Goal: Information Seeking & Learning: Learn about a topic

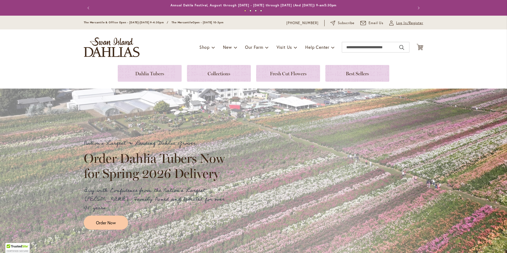
click at [396, 24] on span "Log In/Register" at bounding box center [409, 22] width 27 height 5
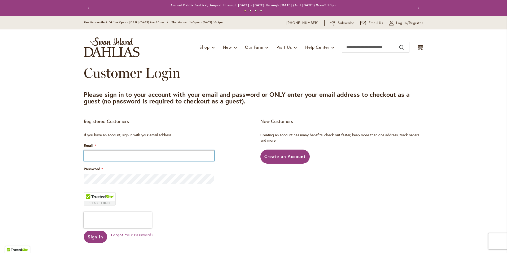
click at [147, 157] on input "Email" at bounding box center [149, 155] width 130 height 11
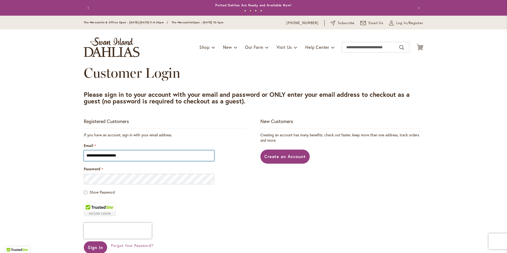
type input "**********"
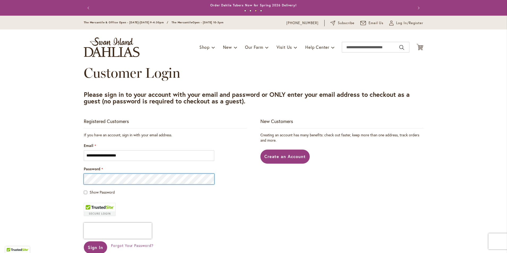
click at [84, 241] on button "Sign In" at bounding box center [95, 247] width 23 height 12
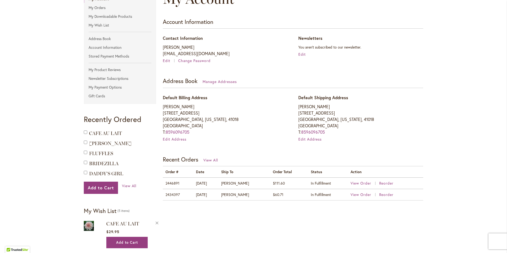
scroll to position [80, 0]
click at [359, 182] on span "View Order" at bounding box center [360, 182] width 21 height 5
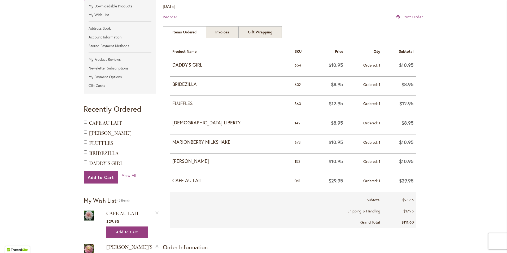
scroll to position [80, 0]
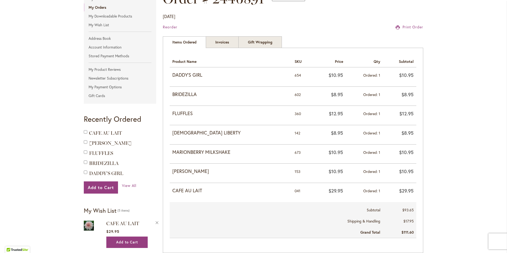
click at [333, 29] on div "Reorder Print Order" at bounding box center [293, 26] width 260 height 5
click at [416, 27] on span "Print Order" at bounding box center [412, 26] width 21 height 5
click at [129, 184] on span "View All" at bounding box center [129, 185] width 15 height 5
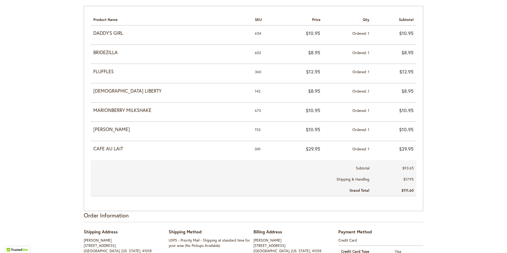
scroll to position [212, 0]
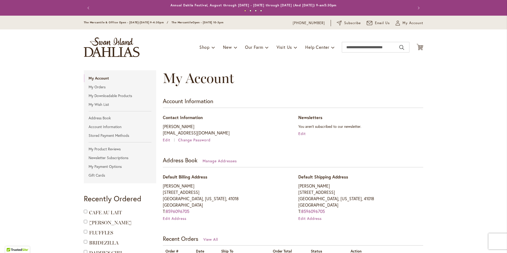
scroll to position [245, 0]
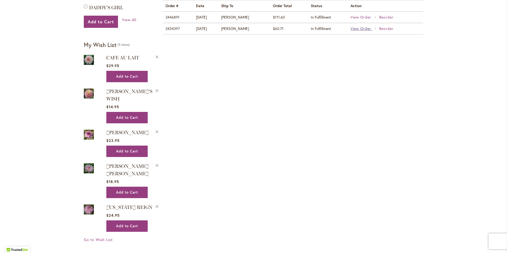
click at [362, 27] on span "View Order" at bounding box center [360, 28] width 21 height 5
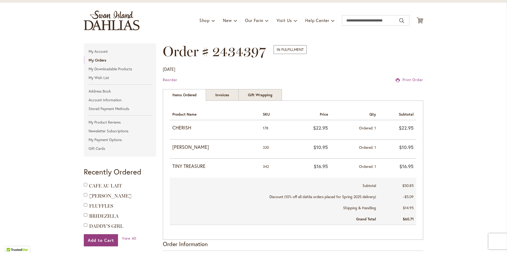
scroll to position [27, 0]
drag, startPoint x: 186, startPoint y: 127, endPoint x: 169, endPoint y: 127, distance: 17.0
click at [170, 127] on td "CHERISH" at bounding box center [215, 129] width 90 height 19
copy strong "CHERISH"
click at [380, 19] on input "Search" at bounding box center [376, 20] width 68 height 11
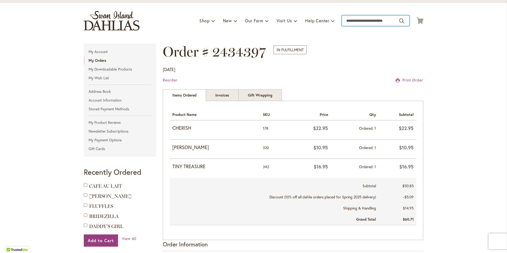
paste input "*******"
type input "*******"
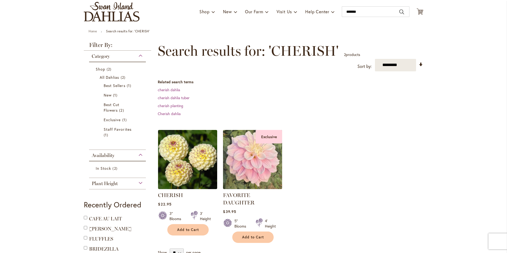
scroll to position [80, 0]
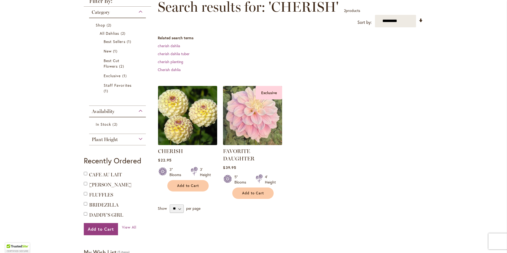
click at [192, 118] on img at bounding box center [188, 115] width 62 height 62
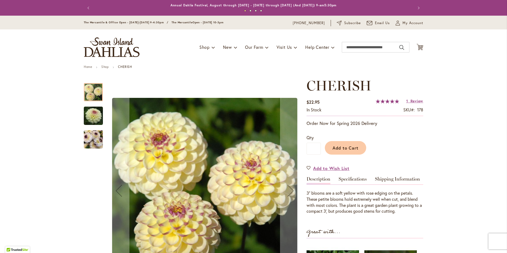
click at [93, 117] on img "CHERISH" at bounding box center [93, 115] width 38 height 25
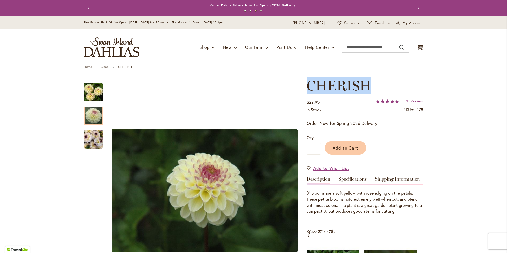
drag, startPoint x: 356, startPoint y: 83, endPoint x: 304, endPoint y: 80, distance: 51.5
click at [306, 80] on h1 "CHERISH" at bounding box center [364, 86] width 117 height 16
copy span "CHERISH"
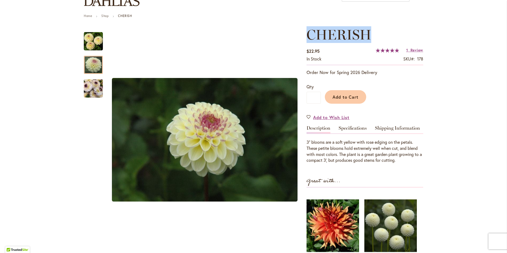
scroll to position [53, 0]
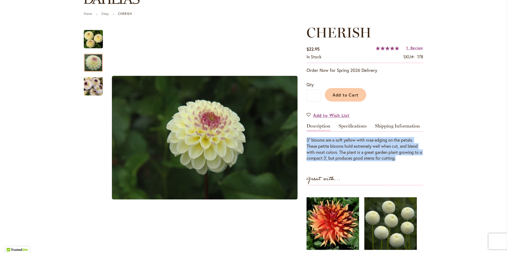
drag, startPoint x: 400, startPoint y: 159, endPoint x: 304, endPoint y: 141, distance: 97.3
click at [306, 141] on div "3” blooms are a soft yellow with rose edging on the petals. These petite blooms…" at bounding box center [364, 149] width 117 height 24
copy div "3” blooms are a soft yellow with rose edging on the petals. These petite blooms…"
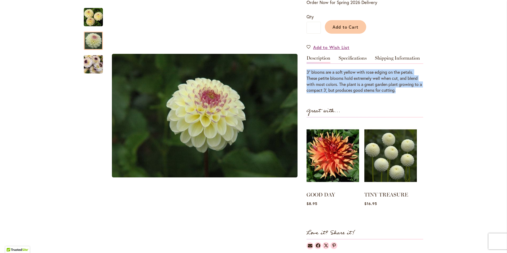
scroll to position [80, 0]
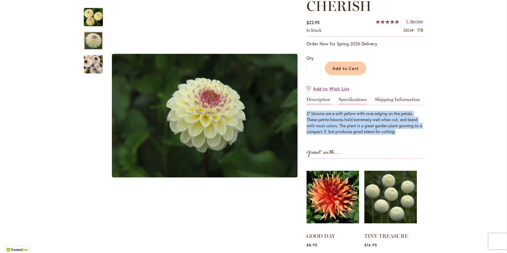
click at [343, 98] on link "Specifications" at bounding box center [352, 101] width 28 height 8
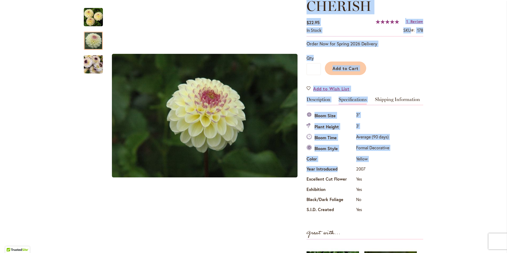
drag, startPoint x: 300, startPoint y: 113, endPoint x: 335, endPoint y: 165, distance: 62.9
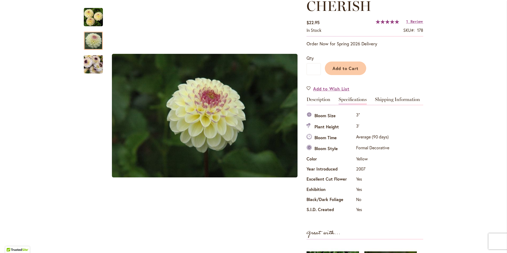
drag, startPoint x: 335, startPoint y: 165, endPoint x: 370, endPoint y: 209, distance: 56.3
click at [370, 209] on td "Yes" at bounding box center [373, 210] width 36 height 10
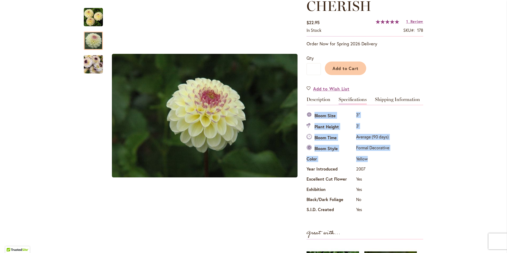
drag, startPoint x: 369, startPoint y: 157, endPoint x: 307, endPoint y: 118, distance: 72.8
click at [307, 118] on tbody "Bloom Size 3" Plant Height 3' Bloom Time Average (90 days) Bloom Style Formal D…" at bounding box center [348, 163] width 84 height 105
drag, startPoint x: 307, startPoint y: 118, endPoint x: 325, endPoint y: 114, distance: 18.6
copy tbody "Bloom Size 3" Plant Height 3' Bloom Time Average (90 days) Bloom Style Formal D…"
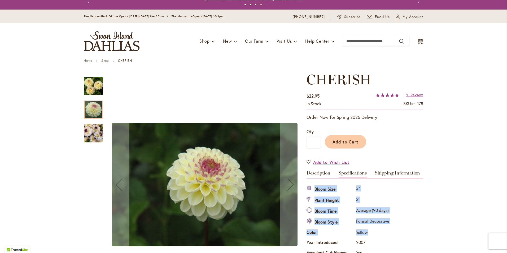
scroll to position [0, 0]
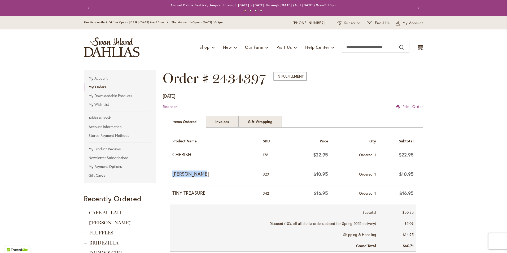
drag, startPoint x: 209, startPoint y: 174, endPoint x: 171, endPoint y: 171, distance: 38.3
click at [172, 171] on strong "[PERSON_NAME]" at bounding box center [214, 173] width 85 height 7
copy strong "[PERSON_NAME]"
click at [380, 51] on input "Search" at bounding box center [376, 47] width 68 height 11
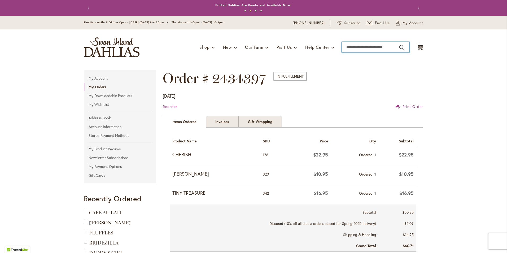
paste input "**********"
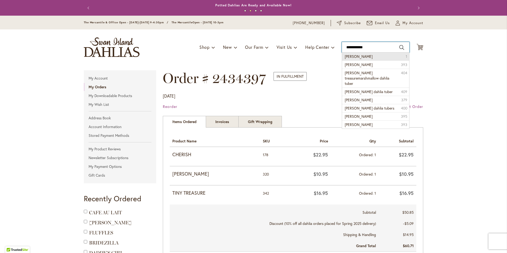
click at [402, 47] on form "**********" at bounding box center [376, 47] width 68 height 11
click at [400, 47] on button "Search" at bounding box center [401, 47] width 5 height 8
type input "**********"
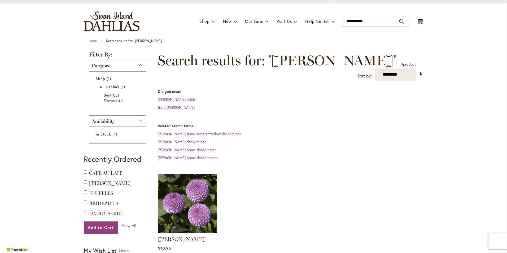
scroll to position [106, 0]
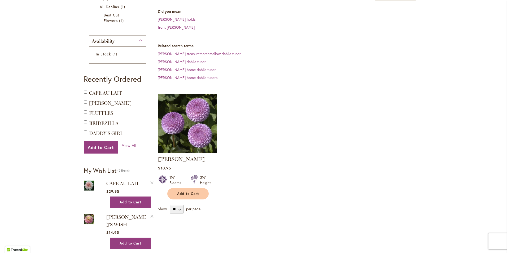
click at [190, 128] on img at bounding box center [188, 123] width 62 height 62
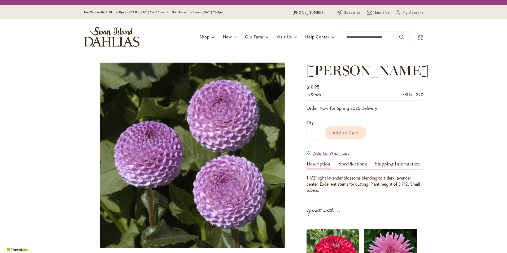
type input "*****"
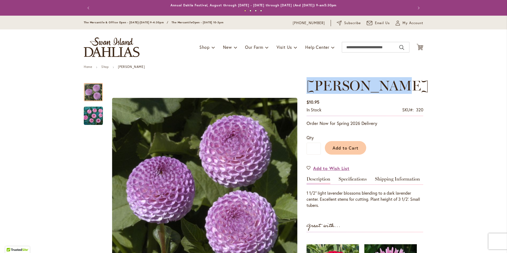
drag, startPoint x: 306, startPoint y: 83, endPoint x: 413, endPoint y: 85, distance: 107.6
click at [413, 85] on span "[PERSON_NAME]" at bounding box center [367, 85] width 122 height 17
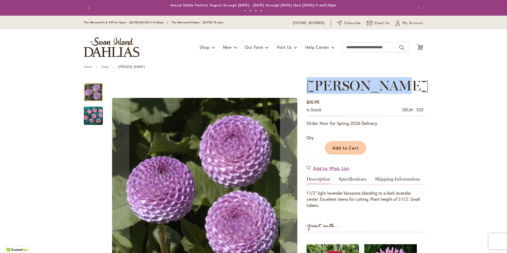
click at [92, 120] on img "FRANK HOLMES" at bounding box center [93, 115] width 19 height 19
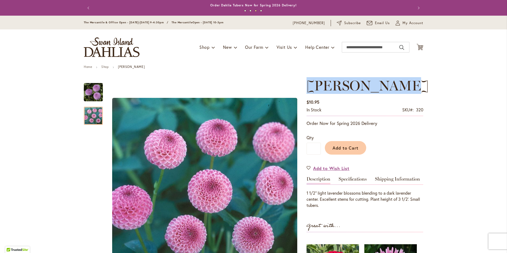
drag, startPoint x: 423, startPoint y: 83, endPoint x: 302, endPoint y: 86, distance: 120.9
drag, startPoint x: 302, startPoint y: 86, endPoint x: 310, endPoint y: 87, distance: 8.0
copy span "[PERSON_NAME]"
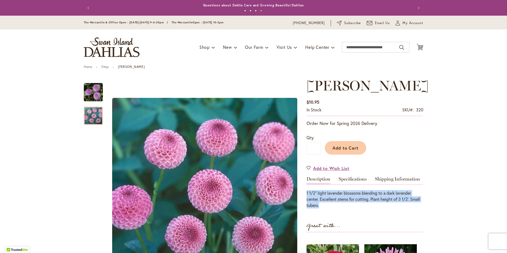
drag, startPoint x: 321, startPoint y: 205, endPoint x: 305, endPoint y: 195, distance: 18.8
click at [306, 195] on div "1 1/2" light lavender blossoms blending to a dark lavender center. Excellent st…" at bounding box center [364, 199] width 117 height 18
copy div "1 1/2" light lavender blossoms blending to a dark lavender center. Excellent st…"
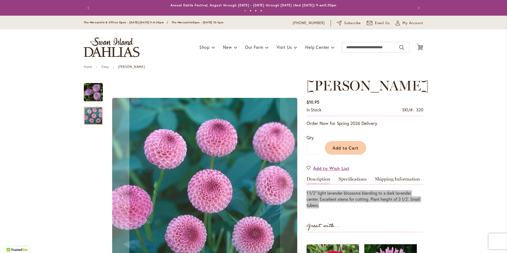
click at [90, 112] on div at bounding box center [93, 116] width 19 height 18
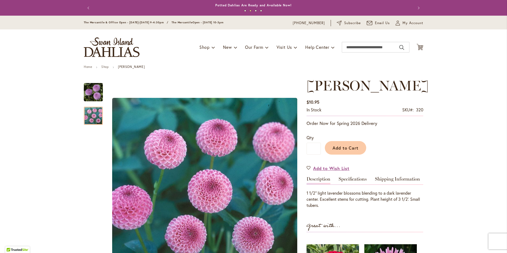
click at [411, 82] on span "[PERSON_NAME]" at bounding box center [367, 85] width 122 height 17
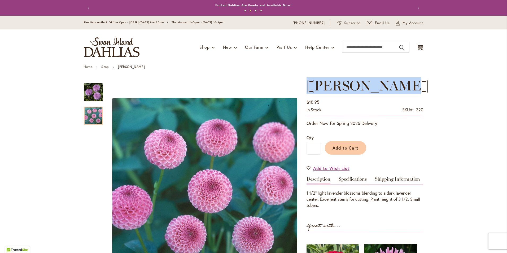
drag, startPoint x: 416, startPoint y: 85, endPoint x: 306, endPoint y: 85, distance: 109.4
click at [306, 85] on span "[PERSON_NAME]" at bounding box center [367, 85] width 122 height 17
drag, startPoint x: 306, startPoint y: 85, endPoint x: 311, endPoint y: 87, distance: 5.1
copy span "[PERSON_NAME]"
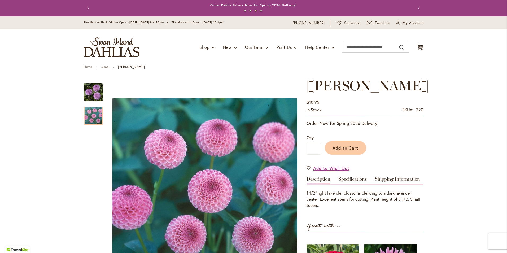
click at [313, 205] on div "1 1/2" light lavender blossoms blending to a dark lavender center. Excellent st…" at bounding box center [364, 199] width 117 height 18
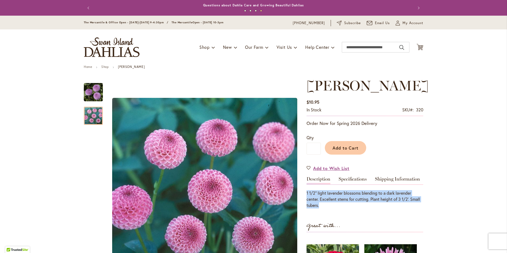
drag, startPoint x: 319, startPoint y: 206, endPoint x: 304, endPoint y: 194, distance: 19.2
click at [306, 194] on div "1 1/2" light lavender blossoms blending to a dark lavender center. Excellent st…" at bounding box center [364, 199] width 117 height 18
drag, startPoint x: 304, startPoint y: 194, endPoint x: 310, endPoint y: 194, distance: 5.6
copy div "1 1/2" light lavender blossoms blending to a dark lavender center. Excellent st…"
click at [354, 176] on link "Specifications" at bounding box center [352, 180] width 28 height 8
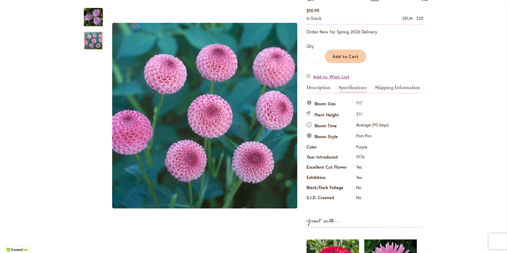
scroll to position [70, 0]
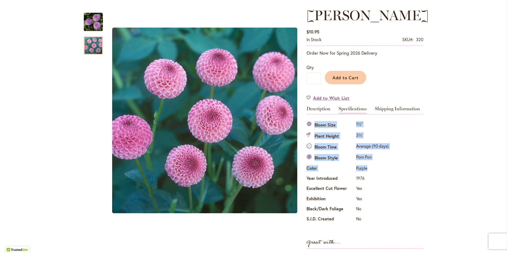
drag, startPoint x: 368, startPoint y: 169, endPoint x: 313, endPoint y: 126, distance: 69.6
click at [313, 126] on tbody "Bloom Size 1½" Plant Height 3½' Bloom Time Average (90 days) Bloom Style Pom Po…" at bounding box center [347, 172] width 83 height 105
drag, startPoint x: 313, startPoint y: 126, endPoint x: 323, endPoint y: 124, distance: 9.9
copy tbody "Bloom Size 1½" Plant Height 3½' Bloom Time Average (90 days) Bloom Style Pom Po…"
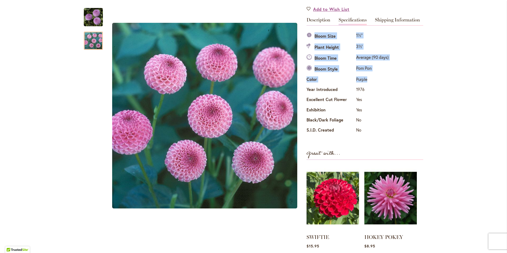
scroll to position [150, 0]
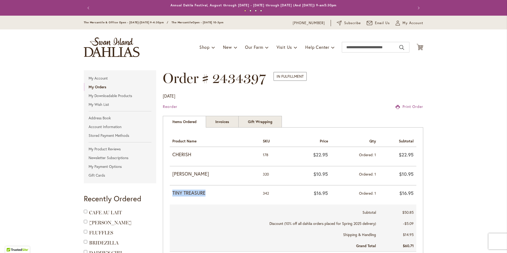
drag, startPoint x: 205, startPoint y: 193, endPoint x: 169, endPoint y: 193, distance: 36.8
click at [170, 193] on td "TINY TREASURE" at bounding box center [215, 194] width 90 height 19
drag, startPoint x: 169, startPoint y: 193, endPoint x: 173, endPoint y: 193, distance: 4.8
copy strong "TINY TREASURE"
click at [386, 49] on input "Search" at bounding box center [376, 47] width 68 height 11
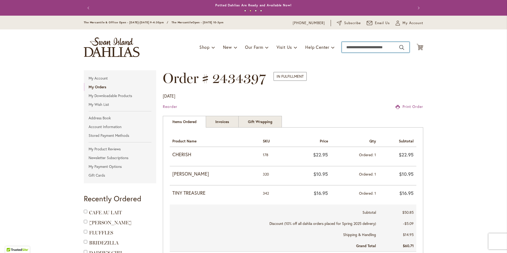
paste input "**********"
click at [400, 44] on button "Search" at bounding box center [401, 47] width 5 height 8
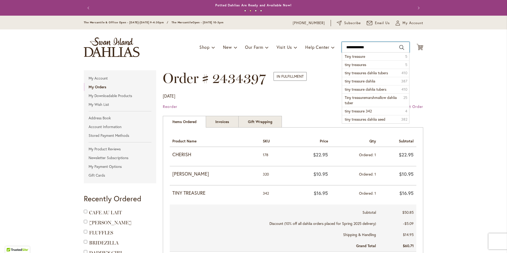
type input "**********"
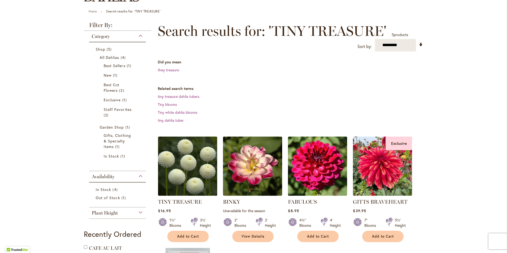
scroll to position [80, 0]
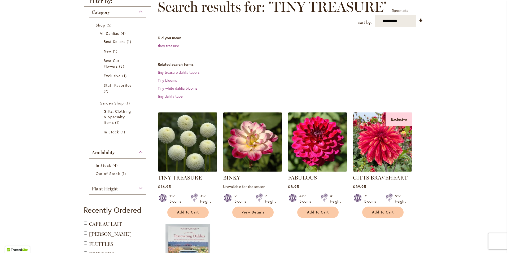
click at [184, 153] on img at bounding box center [188, 142] width 62 height 62
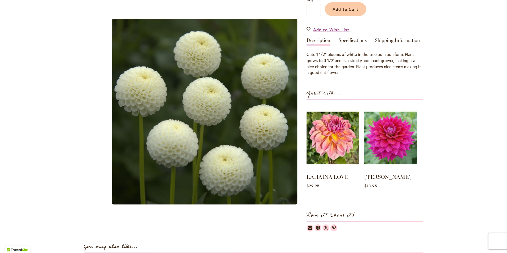
scroll to position [80, 0]
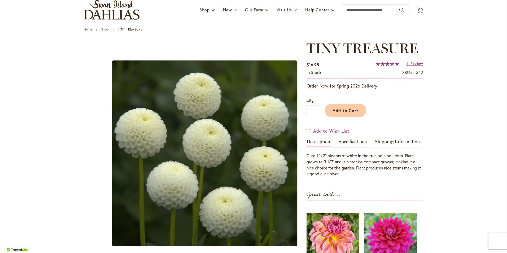
scroll to position [0, 0]
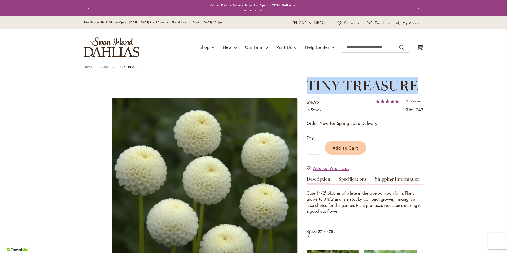
drag, startPoint x: 417, startPoint y: 85, endPoint x: 305, endPoint y: 85, distance: 111.8
click at [306, 85] on h1 "TINY TREASURE" at bounding box center [364, 86] width 117 height 16
copy span "TINY TREASURE"
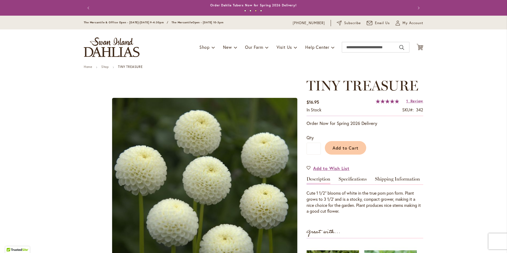
click at [338, 212] on div "Cute 1 1/2" blooms of white in the true pom pon form. Plant grows to 3 1/2' and…" at bounding box center [364, 202] width 117 height 24
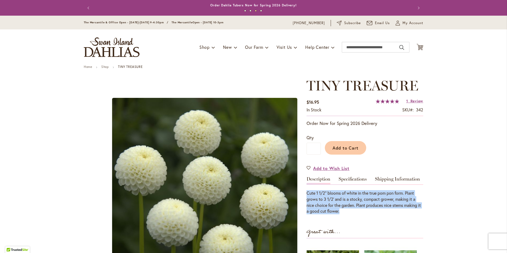
drag, startPoint x: 337, startPoint y: 210, endPoint x: 303, endPoint y: 192, distance: 38.9
drag, startPoint x: 303, startPoint y: 192, endPoint x: 311, endPoint y: 197, distance: 9.7
copy div "Cute 1 1/2" blooms of white in the true pom pon form. Plant grows to 3 1/2' and…"
click at [342, 178] on link "Specifications" at bounding box center [352, 180] width 28 height 8
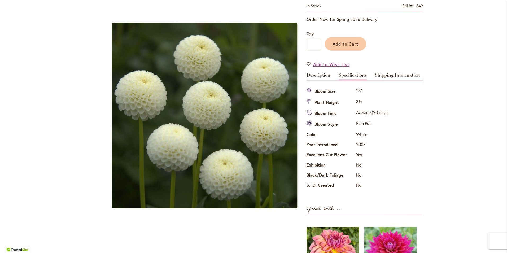
scroll to position [97, 0]
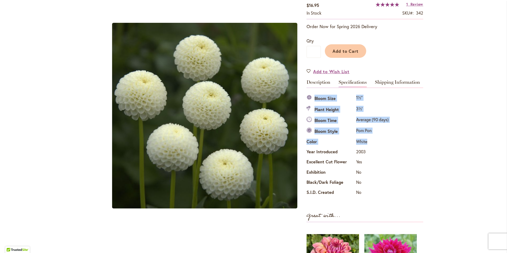
drag, startPoint x: 370, startPoint y: 141, endPoint x: 309, endPoint y: 98, distance: 74.3
click at [309, 98] on tbody "Bloom Size 1½" Plant Height 3½' Bloom Time Average (90 days) Bloom Style Pom Po…" at bounding box center [347, 145] width 83 height 105
drag, startPoint x: 309, startPoint y: 98, endPoint x: 360, endPoint y: 108, distance: 52.1
copy tbody "Bloom Size 1½" Plant Height 3½' Bloom Time Average (90 days) Bloom Style Pom Po…"
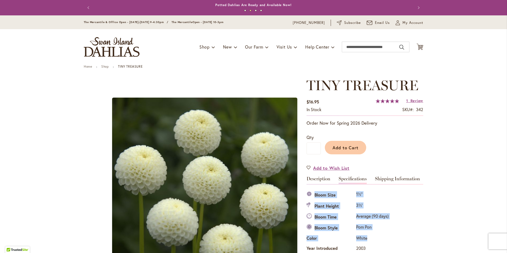
scroll to position [0, 0]
click at [406, 24] on span "My Account" at bounding box center [412, 22] width 21 height 5
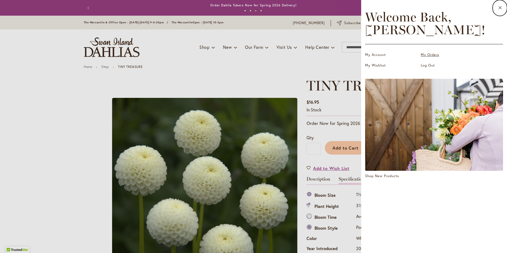
click at [425, 55] on link "My Orders" at bounding box center [447, 54] width 53 height 5
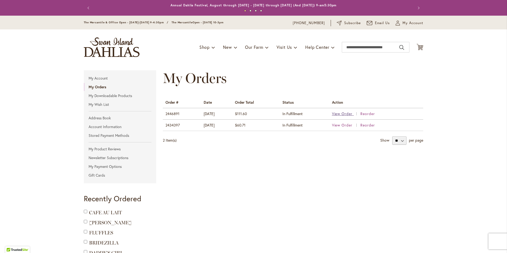
click at [344, 113] on span "View Order" at bounding box center [342, 113] width 21 height 5
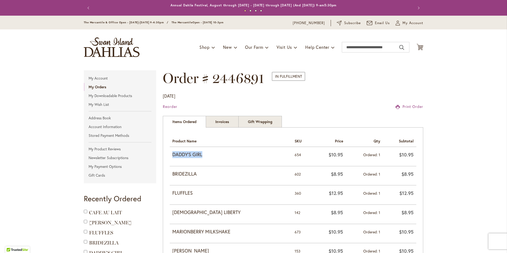
drag, startPoint x: 201, startPoint y: 156, endPoint x: 170, endPoint y: 155, distance: 31.8
click at [170, 155] on td "DADDY'S GIRL" at bounding box center [231, 156] width 122 height 19
drag, startPoint x: 170, startPoint y: 155, endPoint x: 182, endPoint y: 155, distance: 11.9
copy strong "DADDY'S GIRL"
click at [366, 45] on input "Search" at bounding box center [376, 47] width 68 height 11
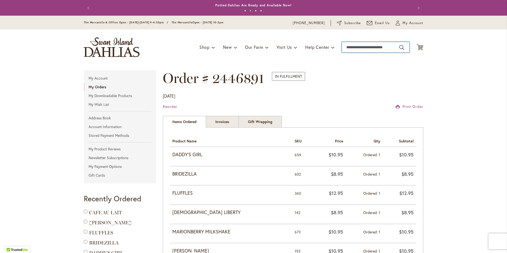
paste input "**********"
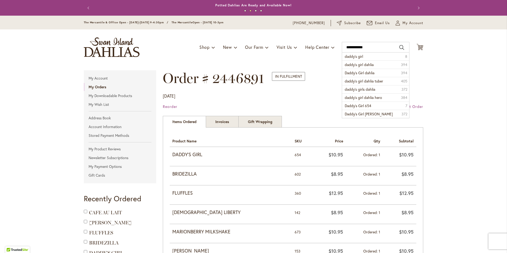
click at [400, 48] on button "Search" at bounding box center [401, 47] width 5 height 8
type input "**********"
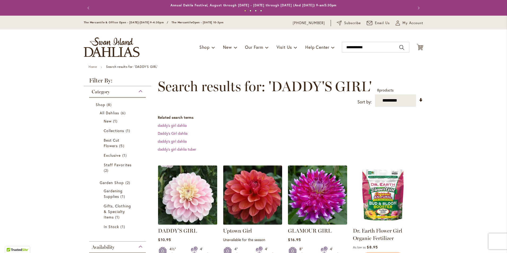
click at [191, 201] on img at bounding box center [188, 195] width 62 height 62
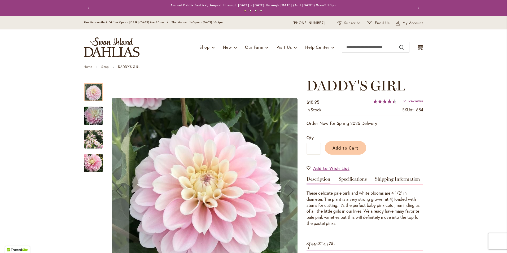
click at [88, 163] on img "DADDY'S GIRL" at bounding box center [93, 162] width 19 height 19
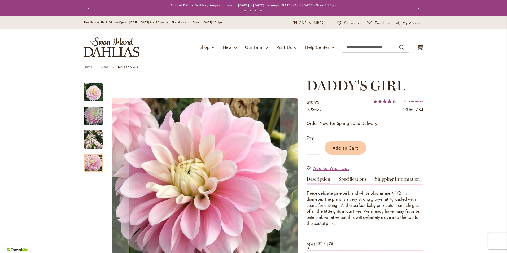
click at [93, 116] on img "DADDY'S GIRL" at bounding box center [93, 115] width 38 height 25
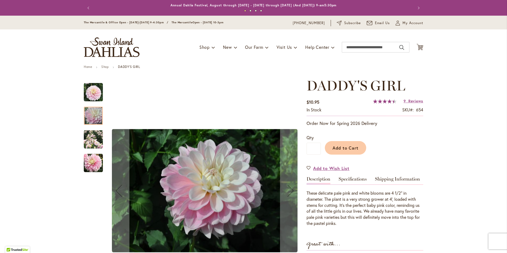
click at [94, 87] on img "DADDY'S GIRL" at bounding box center [93, 92] width 19 height 19
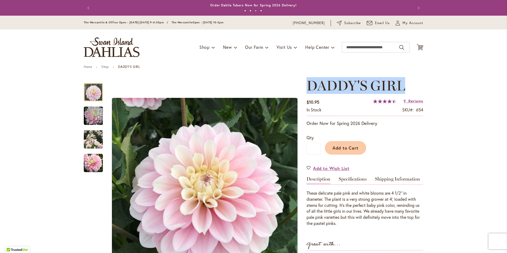
drag, startPoint x: 403, startPoint y: 85, endPoint x: 306, endPoint y: 83, distance: 97.3
click at [306, 83] on span "DADDY'S GIRL" at bounding box center [355, 85] width 99 height 17
copy span "DADDY'S GIRL"
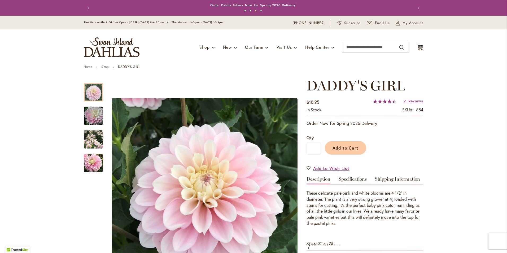
click at [344, 202] on div "These delicate pale pink and white blooms are 4 1/2” in diameter. The plant is …" at bounding box center [364, 208] width 117 height 36
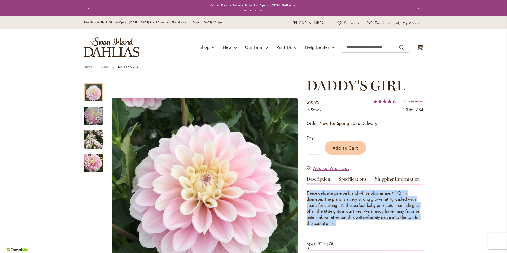
drag, startPoint x: 338, startPoint y: 223, endPoint x: 302, endPoint y: 193, distance: 46.9
copy div "These delicate pale pink and white blooms are 4 1/2” in diameter. The plant is …"
click at [350, 176] on link "Specifications" at bounding box center [352, 180] width 28 height 8
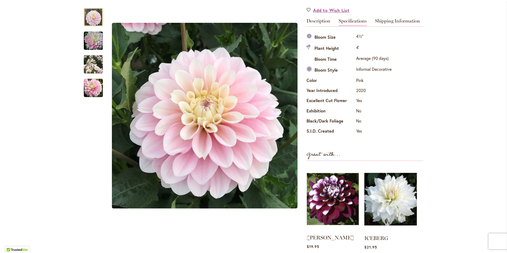
scroll to position [123, 0]
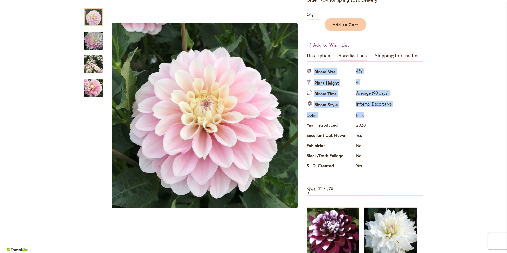
drag, startPoint x: 362, startPoint y: 114, endPoint x: 307, endPoint y: 70, distance: 70.6
click at [307, 70] on tbody "Bloom Size 4½" Plant Height 4' Bloom Time Average (90 days) Bloom Style Informa…" at bounding box center [349, 119] width 86 height 105
copy tbody "Bloom Size 4½" Plant Height 4' Bloom Time Average (90 days) Bloom Style Informa…"
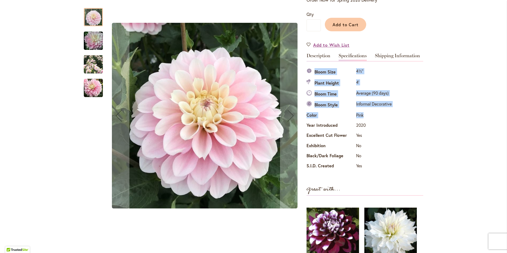
click at [87, 43] on img "DADDY'S GIRL" at bounding box center [93, 40] width 38 height 25
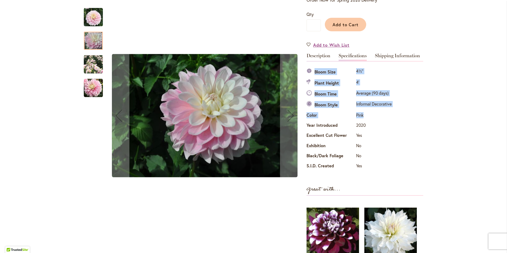
drag, startPoint x: 99, startPoint y: 69, endPoint x: 101, endPoint y: 74, distance: 5.9
click at [99, 70] on img "DADDY'S GIRL" at bounding box center [93, 64] width 19 height 19
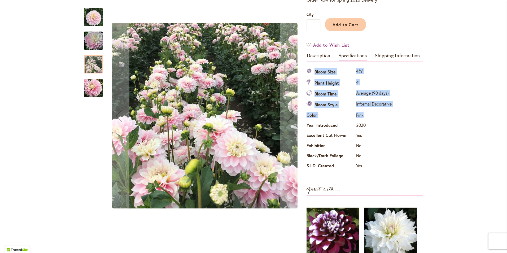
click at [97, 84] on img "DADDY'S GIRL" at bounding box center [93, 87] width 19 height 19
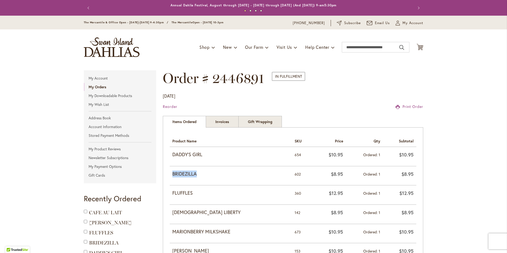
drag, startPoint x: 170, startPoint y: 173, endPoint x: 206, endPoint y: 173, distance: 36.0
click at [206, 173] on strong "BRIDEZILLA" at bounding box center [230, 173] width 117 height 7
drag, startPoint x: 206, startPoint y: 173, endPoint x: 179, endPoint y: 175, distance: 27.6
copy strong "BRIDEZILLA"
click at [387, 50] on input "Search" at bounding box center [376, 47] width 68 height 11
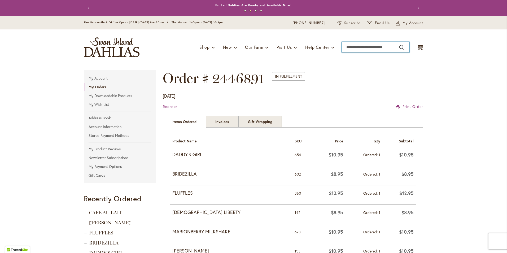
paste input "**********"
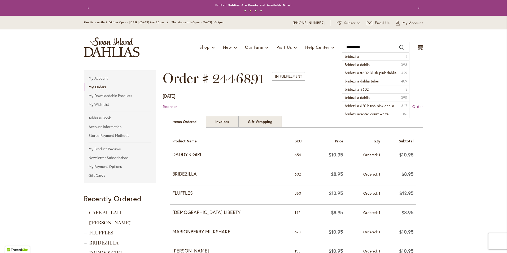
click at [399, 48] on button "Search" at bounding box center [401, 47] width 5 height 8
type input "**********"
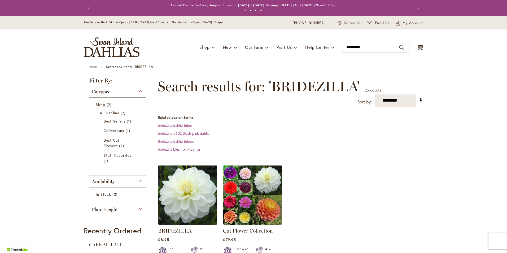
scroll to position [106, 0]
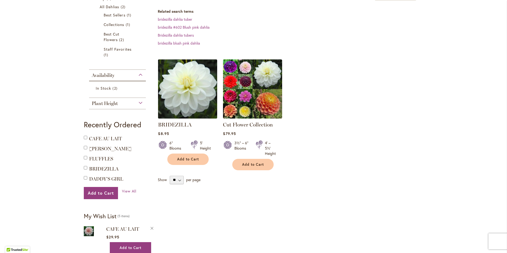
click at [175, 89] on img at bounding box center [188, 89] width 62 height 62
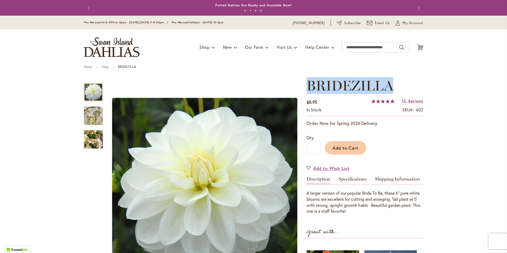
drag, startPoint x: 390, startPoint y: 85, endPoint x: 307, endPoint y: 87, distance: 83.0
click at [307, 87] on span "BRIDEZILLA" at bounding box center [349, 85] width 87 height 17
copy span "BRIDEZILLA"
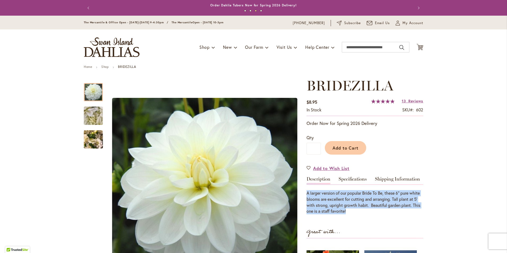
drag, startPoint x: 360, startPoint y: 209, endPoint x: 304, endPoint y: 193, distance: 58.0
click at [306, 193] on div "A larger version of our popular Bride To Be, these 6" pure white blooms are exc…" at bounding box center [364, 202] width 117 height 24
copy div "A larger version of our popular Bride To Be, these 6" pure white blooms are exc…"
click at [355, 178] on link "Specifications" at bounding box center [352, 180] width 28 height 8
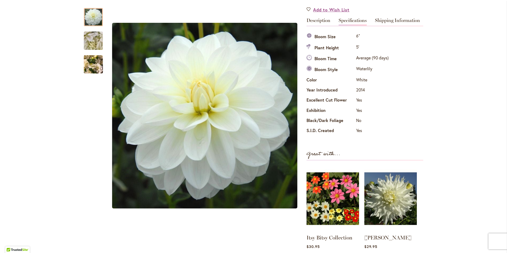
scroll to position [123, 0]
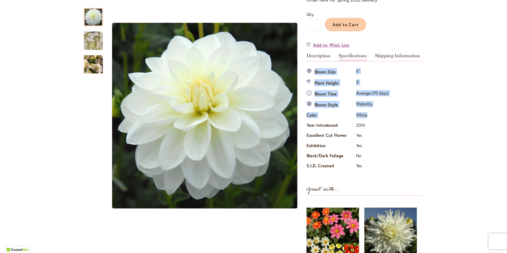
drag, startPoint x: 365, startPoint y: 114, endPoint x: 313, endPoint y: 70, distance: 69.0
click at [313, 70] on tbody "Bloom Size 6" Plant Height 5' Bloom Time Average (90 days) Bloom Style Waterlil…" at bounding box center [347, 119] width 83 height 105
copy tbody "Bloom Size 6" Plant Height 5' Bloom Time Average (90 days) Bloom Style Waterlil…"
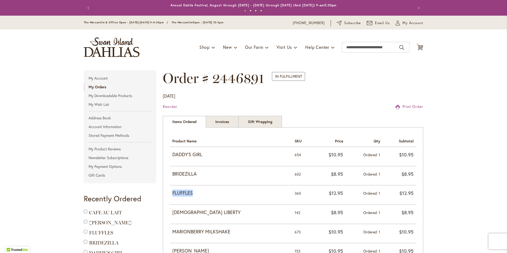
drag, startPoint x: 197, startPoint y: 193, endPoint x: 169, endPoint y: 194, distance: 28.1
click at [170, 194] on td "FLUFFLES" at bounding box center [231, 194] width 122 height 19
copy strong "FLUFFLES"
click at [365, 46] on input "Search" at bounding box center [376, 47] width 68 height 11
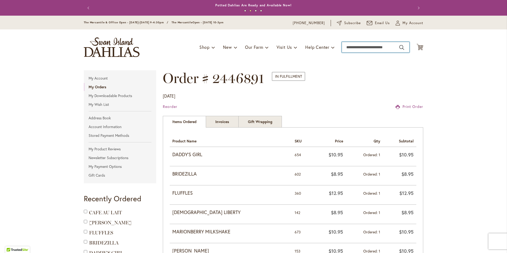
paste input "********"
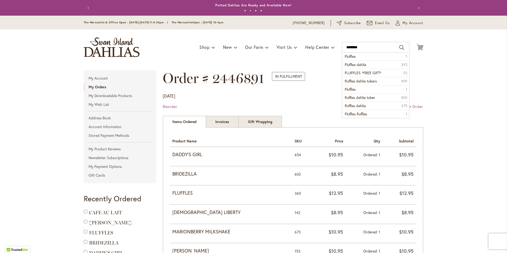
click at [399, 47] on button "Search" at bounding box center [401, 47] width 5 height 8
type input "********"
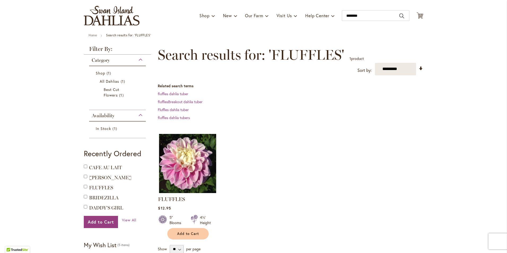
scroll to position [106, 0]
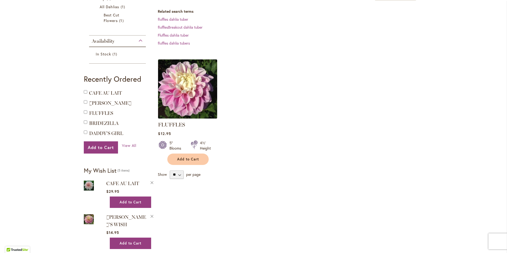
click at [191, 100] on img at bounding box center [188, 89] width 62 height 62
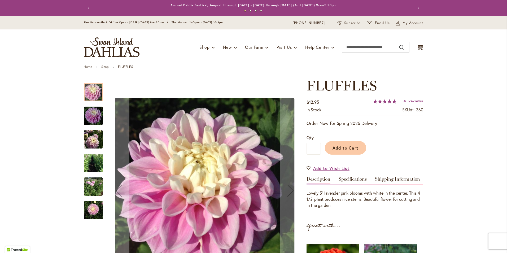
click at [93, 114] on img "FLUFFLES" at bounding box center [93, 115] width 19 height 19
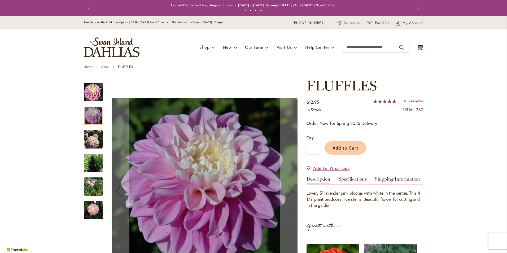
click at [90, 141] on img "FLUFFLES" at bounding box center [93, 139] width 19 height 20
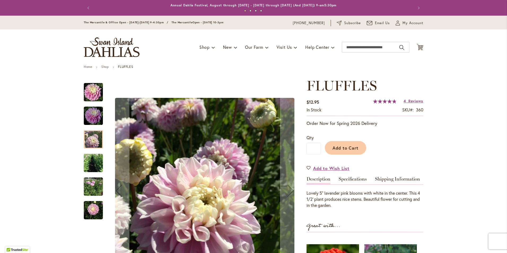
click at [87, 157] on img "FLUFFLES" at bounding box center [93, 162] width 19 height 25
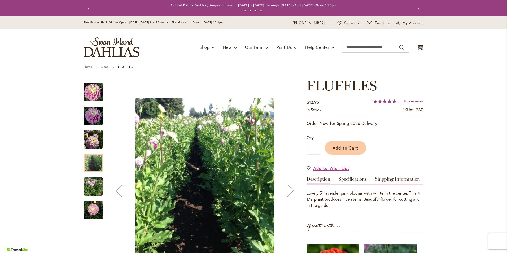
click at [91, 177] on div "FLUFFLES" at bounding box center [96, 184] width 24 height 24
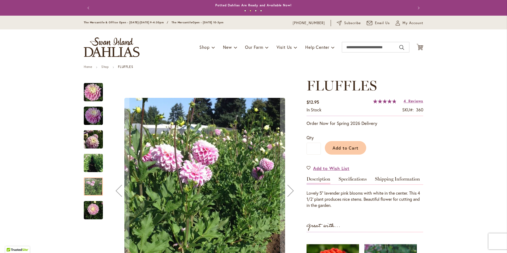
click at [88, 193] on div at bounding box center [93, 186] width 19 height 18
click at [84, 210] on img "FLUFFLES" at bounding box center [93, 209] width 19 height 25
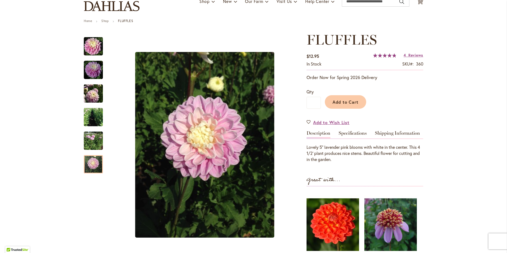
scroll to position [53, 0]
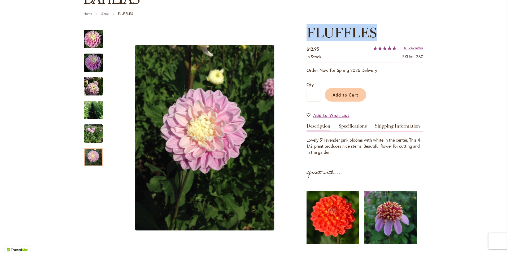
drag, startPoint x: 376, startPoint y: 32, endPoint x: 303, endPoint y: 34, distance: 72.6
copy span "FLUFFLES"
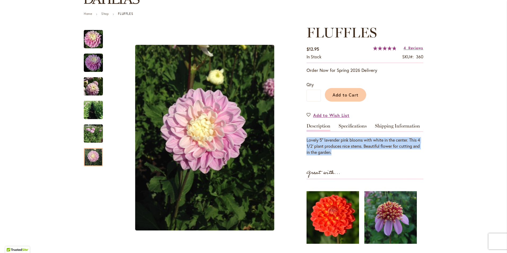
drag, startPoint x: 335, startPoint y: 153, endPoint x: 304, endPoint y: 140, distance: 33.1
click at [306, 140] on p "Lovely 5" lavender pink blooms with white in the center. This 4 1/2' plant prod…" at bounding box center [364, 146] width 117 height 18
copy p "Lovely 5" lavender pink blooms with white in the center. This 4 1/2' plant prod…"
click at [348, 124] on link "Specifications" at bounding box center [352, 127] width 28 height 8
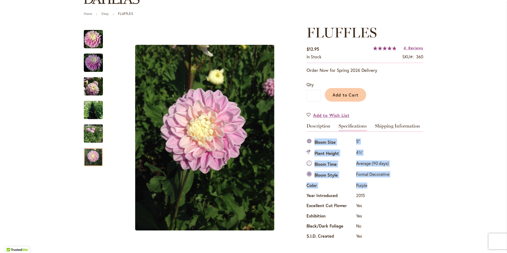
drag, startPoint x: 365, startPoint y: 185, endPoint x: 312, endPoint y: 143, distance: 67.4
click at [312, 143] on tbody "Bloom Size 5" Plant Height 4½' Bloom Time Average (90 days) Bloom Style Formal …" at bounding box center [348, 189] width 84 height 105
drag, startPoint x: 312, startPoint y: 143, endPoint x: 322, endPoint y: 143, distance: 9.8
copy tbody "Bloom Size 5" Plant Height 4½' Bloom Time Average (90 days) Bloom Style Formal …"
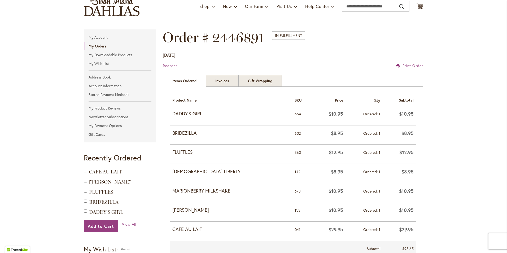
scroll to position [53, 0]
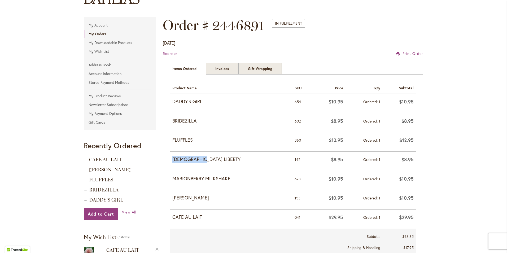
drag, startPoint x: 199, startPoint y: 160, endPoint x: 170, endPoint y: 158, distance: 29.0
click at [172, 158] on strong "LADY LIBERTY" at bounding box center [230, 159] width 117 height 7
copy strong "LADY LIBERTY"
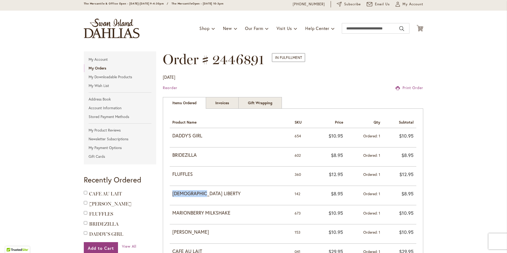
scroll to position [0, 0]
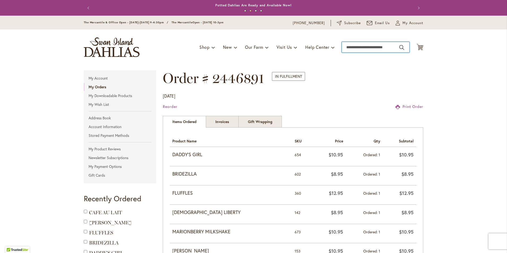
click at [389, 46] on input "Search" at bounding box center [376, 47] width 68 height 11
paste input "**********"
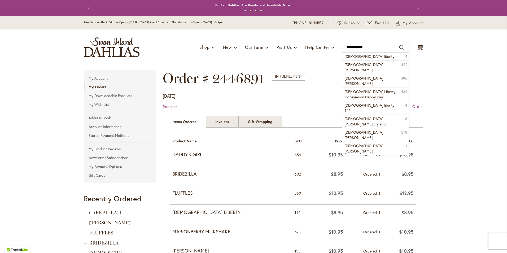
click at [400, 48] on button "Search" at bounding box center [401, 47] width 5 height 8
type input "**********"
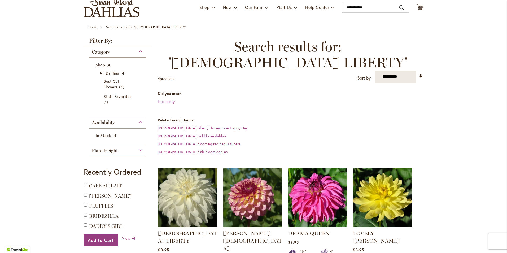
scroll to position [80, 0]
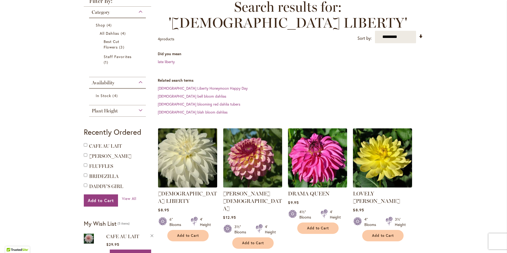
drag, startPoint x: 179, startPoint y: 136, endPoint x: 183, endPoint y: 136, distance: 4.8
click at [179, 136] on img at bounding box center [188, 158] width 62 height 62
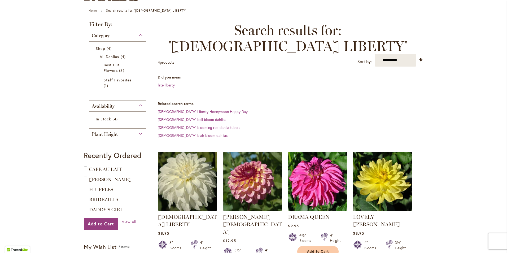
scroll to position [80, 0]
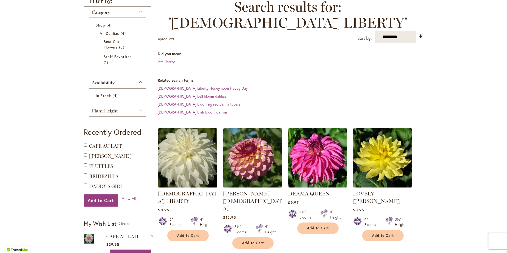
click at [184, 147] on img at bounding box center [188, 158] width 62 height 62
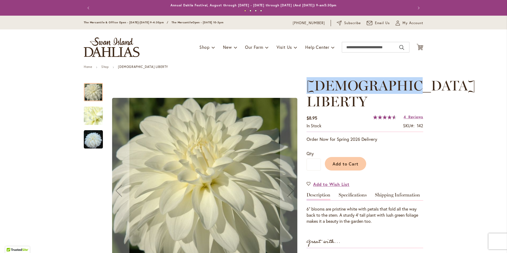
drag, startPoint x: 403, startPoint y: 87, endPoint x: 306, endPoint y: 87, distance: 97.8
click at [306, 87] on h1 "[DEMOGRAPHIC_DATA] LIBERTY" at bounding box center [364, 94] width 117 height 32
copy span "[DEMOGRAPHIC_DATA] LIBERTY"
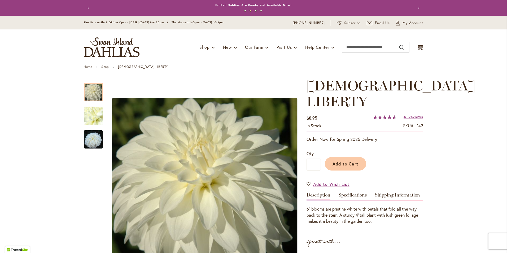
click at [368, 206] on div "6" blooms are pristine white with petals that fold all the way back to the stem…" at bounding box center [364, 215] width 117 height 18
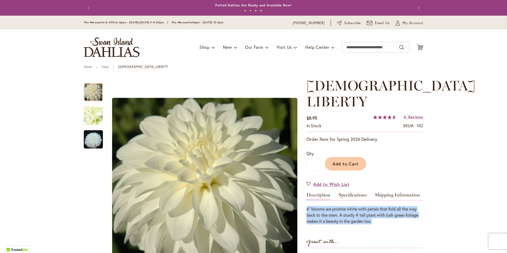
drag, startPoint x: 372, startPoint y: 204, endPoint x: 304, endPoint y: 192, distance: 69.0
click at [306, 206] on div "6" blooms are pristine white with petals that fold all the way back to the stem…" at bounding box center [364, 215] width 117 height 18
copy div "6" blooms are pristine white with petals that fold all the way back to the stem…"
click at [347, 192] on link "Specifications" at bounding box center [352, 196] width 28 height 8
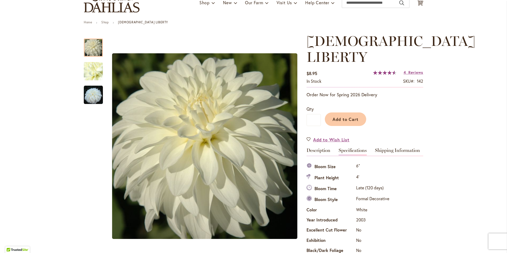
scroll to position [70, 0]
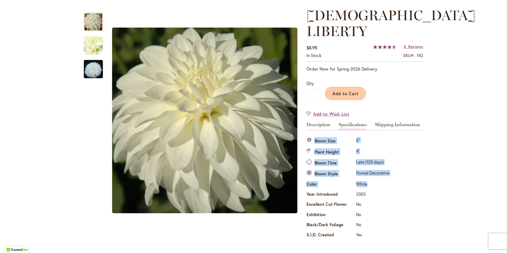
drag, startPoint x: 371, startPoint y: 169, endPoint x: 308, endPoint y: 124, distance: 76.8
click at [308, 136] on tbody "Bloom Size 6" Plant Height 4' Bloom Time Late (120 days) Bloom Style Formal Dec…" at bounding box center [348, 188] width 84 height 105
copy tbody "Bloom Size 6" Plant Height 4' Bloom Time Late (120 days) Bloom Style Formal Dec…"
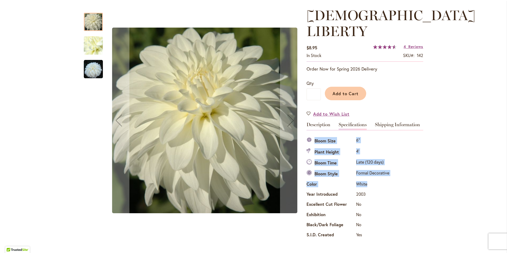
click at [95, 71] on img "LADY LIBERTY" at bounding box center [93, 69] width 19 height 19
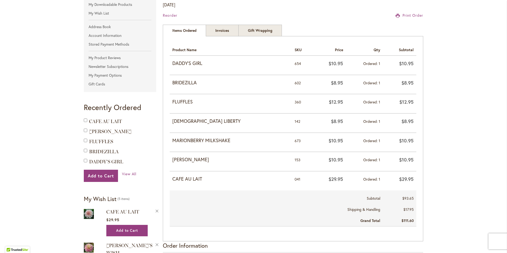
scroll to position [106, 0]
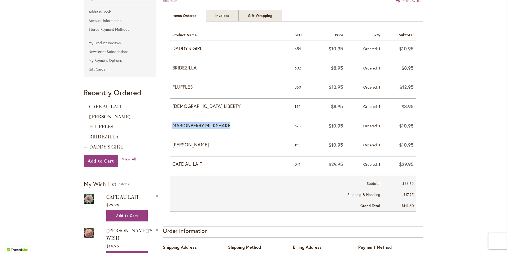
drag, startPoint x: 230, startPoint y: 125, endPoint x: 169, endPoint y: 126, distance: 61.7
click at [170, 126] on td "MARIONBERRY MILKSHAKE" at bounding box center [231, 127] width 122 height 19
copy strong "MARIONBERRY MILKSHAKE"
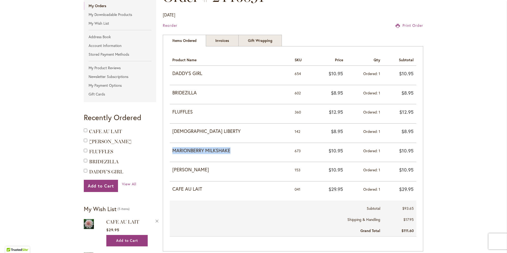
scroll to position [0, 0]
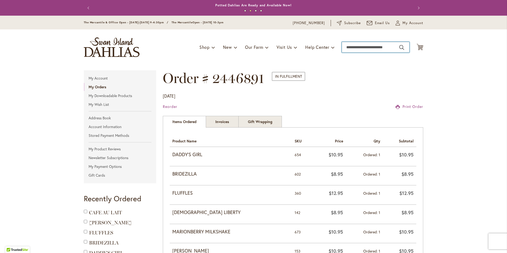
click at [361, 43] on input "Search" at bounding box center [376, 47] width 68 height 11
paste input "**********"
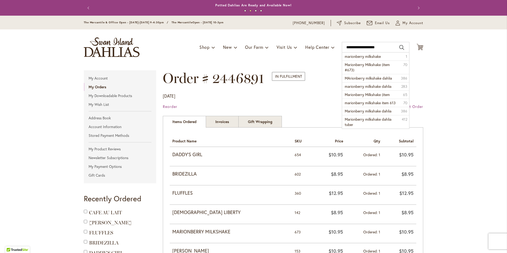
click at [399, 45] on button "Search" at bounding box center [401, 47] width 5 height 8
type input "**********"
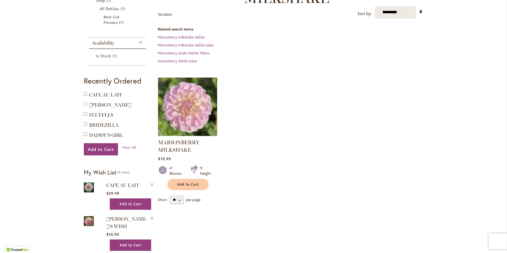
scroll to position [106, 0]
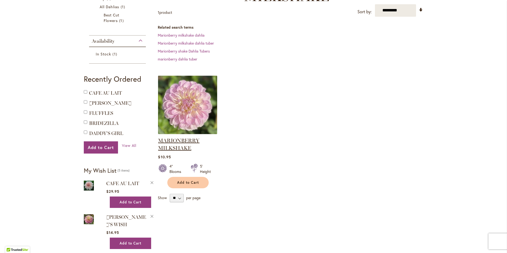
drag, startPoint x: 191, startPoint y: 149, endPoint x: 158, endPoint y: 139, distance: 34.4
click at [158, 139] on strong "MARIONBERRY MILKSHAKE" at bounding box center [187, 144] width 59 height 15
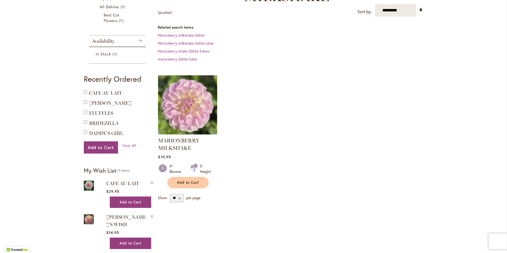
drag, startPoint x: 158, startPoint y: 139, endPoint x: 193, endPoint y: 97, distance: 55.3
click at [193, 97] on img at bounding box center [188, 105] width 62 height 62
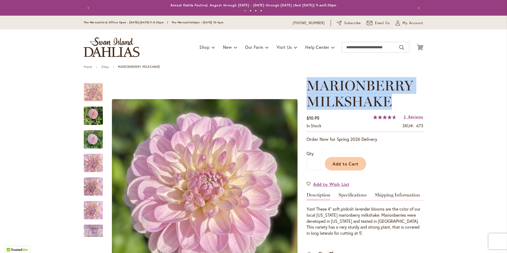
drag, startPoint x: 391, startPoint y: 101, endPoint x: 299, endPoint y: 86, distance: 93.6
copy div "Skip to the beginning of the images gallery MARIONBERRY MILKSHAKE"
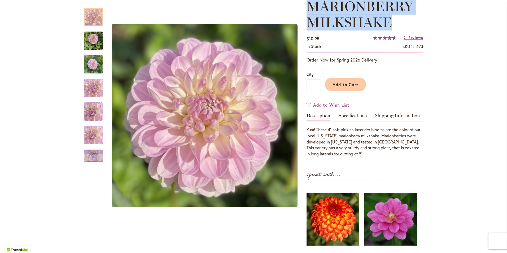
scroll to position [80, 0]
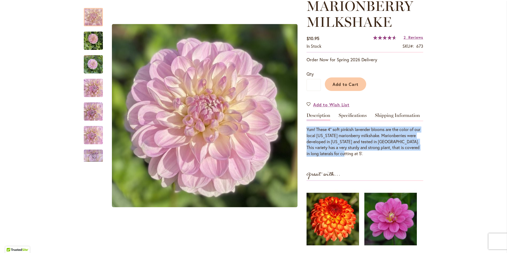
drag, startPoint x: 347, startPoint y: 154, endPoint x: 303, endPoint y: 131, distance: 49.8
drag, startPoint x: 303, startPoint y: 131, endPoint x: 318, endPoint y: 135, distance: 15.8
copy p "Yum! These 4" soft pinkish lavender blooms are the color of our local Oregon ma…"
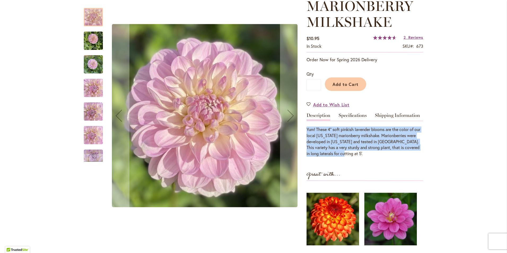
click at [90, 64] on img "MARIONBERRY MILKSHAKE" at bounding box center [93, 64] width 19 height 25
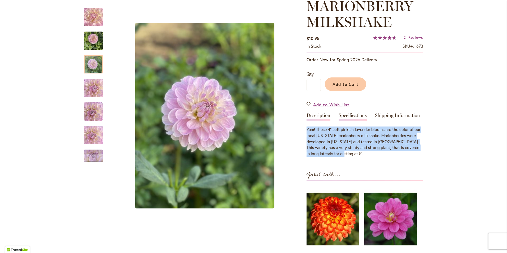
click at [342, 115] on link "Specifications" at bounding box center [352, 117] width 28 height 8
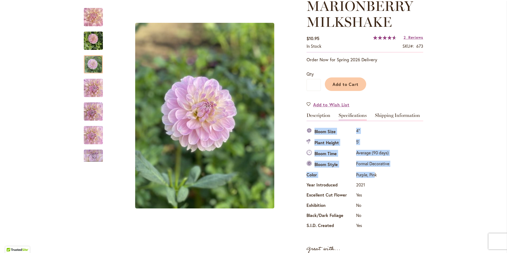
drag, startPoint x: 373, startPoint y: 175, endPoint x: 309, endPoint y: 129, distance: 78.5
click at [309, 129] on tbody "Bloom Size 4" Plant Height 5' Bloom Time Average (90 days) Bloom Style Formal D…" at bounding box center [348, 178] width 84 height 105
drag, startPoint x: 309, startPoint y: 129, endPoint x: 320, endPoint y: 130, distance: 10.9
copy tbody "Bloom Size 4" Plant Height 5' Bloom Time Average (90 days) Bloom Style Formal D…"
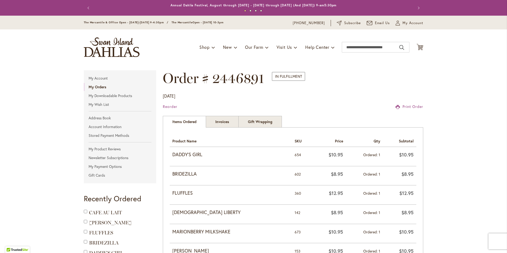
scroll to position [106, 0]
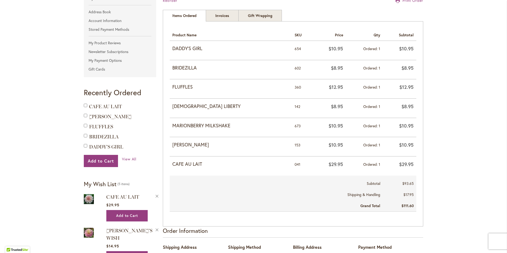
drag, startPoint x: 207, startPoint y: 143, endPoint x: 171, endPoint y: 143, distance: 35.8
click at [172, 143] on strong "[PERSON_NAME]" at bounding box center [230, 144] width 117 height 7
copy strong "[PERSON_NAME]"
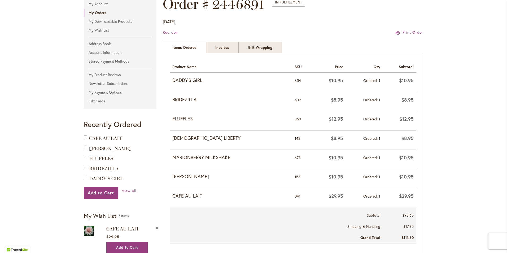
scroll to position [27, 0]
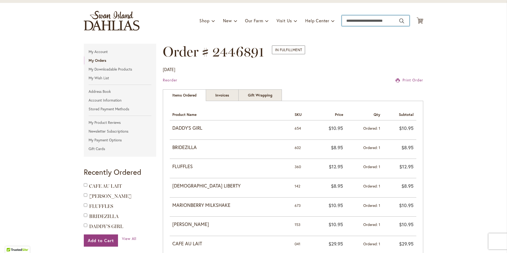
click at [386, 21] on input "Search" at bounding box center [376, 20] width 68 height 11
paste input "**********"
click at [399, 21] on button "Search" at bounding box center [401, 21] width 5 height 8
type input "**********"
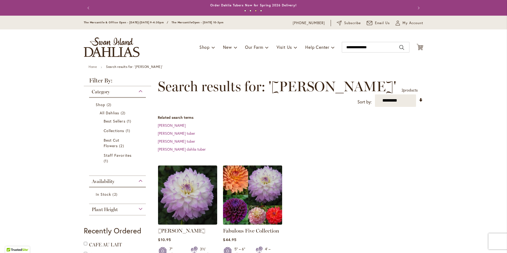
scroll to position [53, 0]
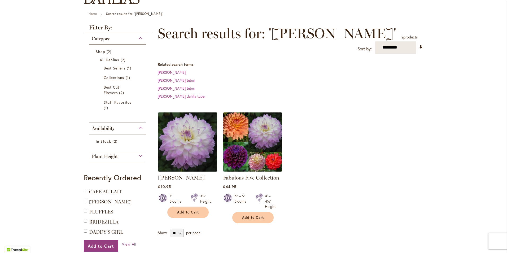
click at [183, 129] on img at bounding box center [188, 142] width 62 height 62
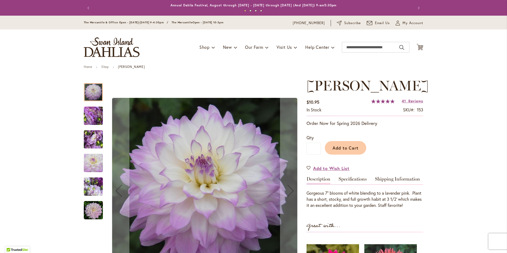
drag, startPoint x: 377, startPoint y: 99, endPoint x: 307, endPoint y: 85, distance: 70.8
click at [307, 85] on h1 "[PERSON_NAME]" at bounding box center [364, 86] width 117 height 16
copy span "[PERSON_NAME]"
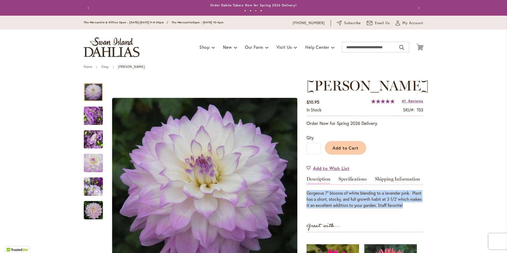
drag, startPoint x: 417, startPoint y: 222, endPoint x: 305, endPoint y: 210, distance: 113.0
click at [306, 208] on div "Gorgeous 7" blooms of white blending to a lavender pink. Plant has a short, sto…" at bounding box center [364, 199] width 117 height 18
drag, startPoint x: 305, startPoint y: 210, endPoint x: 308, endPoint y: 209, distance: 3.0
copy div "Gorgeous 7" blooms of white blending to a lavender pink. Plant has a short, sto…"
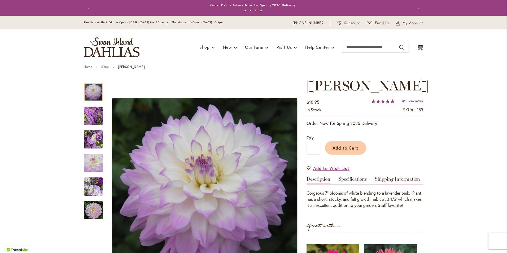
click at [349, 191] on div "MIKAYLA MIRANDA $10.95 In stock SKU 153 Rating: 99 % of 100 41 Reviews Add Your…" at bounding box center [364, 221] width 117 height 286
click at [349, 184] on link "Specifications" at bounding box center [352, 180] width 28 height 8
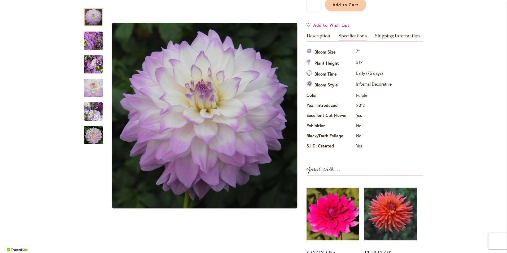
scroll to position [139, 0]
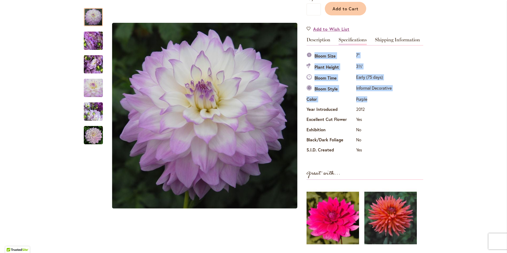
drag, startPoint x: 367, startPoint y: 116, endPoint x: 310, endPoint y: 70, distance: 73.3
click at [310, 70] on tbody "Bloom Size 7" Plant Height 3½' Bloom Time Early (75 days) Bloom Style Informal …" at bounding box center [349, 103] width 86 height 105
drag, startPoint x: 310, startPoint y: 70, endPoint x: 313, endPoint y: 69, distance: 3.7
copy tbody "Bloom Size 7" Plant Height 3½' Bloom Time Early (75 days) Bloom Style Informal …"
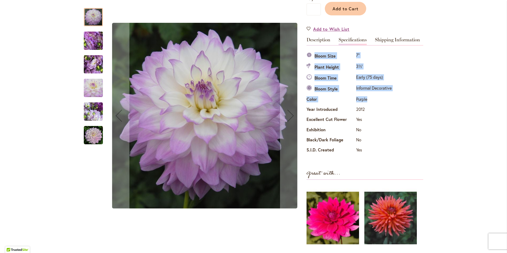
click at [95, 67] on img "MIKAYLA MIRANDA" at bounding box center [93, 64] width 38 height 29
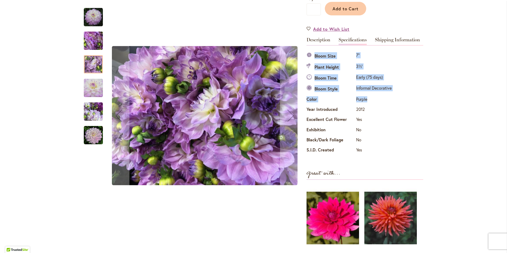
click at [91, 41] on img "MIKAYLA MIRANDA" at bounding box center [93, 41] width 38 height 29
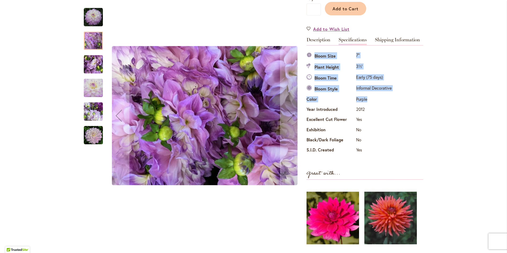
click at [91, 83] on img "MIKAYLA MIRANDA" at bounding box center [93, 87] width 19 height 19
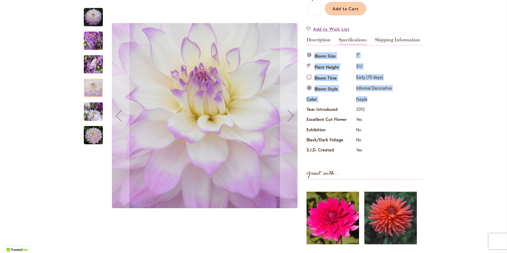
click at [95, 116] on img "MIKAYLA MIRANDA" at bounding box center [93, 111] width 19 height 19
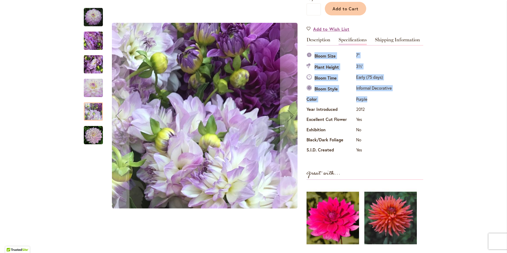
click at [96, 141] on img "MIKAYLA MIRANDA" at bounding box center [93, 135] width 19 height 19
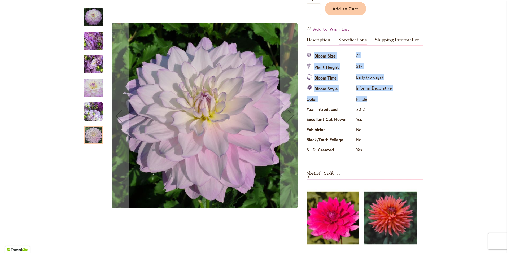
click at [92, 44] on img "MIKAYLA MIRANDA" at bounding box center [93, 41] width 38 height 29
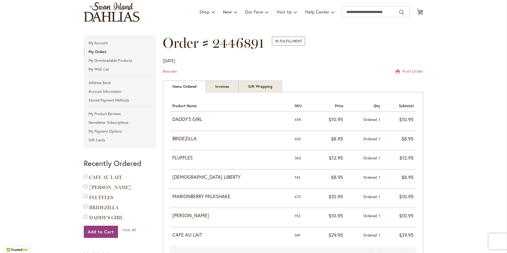
scroll to position [106, 0]
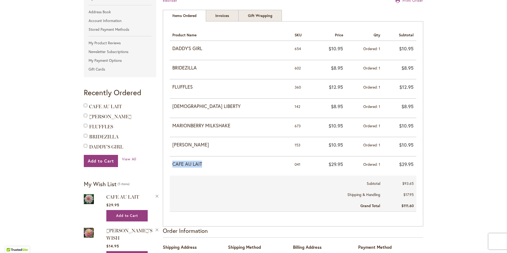
drag, startPoint x: 207, startPoint y: 163, endPoint x: 170, endPoint y: 163, distance: 37.1
click at [170, 163] on td "CAFE AU LAIT" at bounding box center [231, 165] width 122 height 19
copy strong "CAFE AU LAIT"
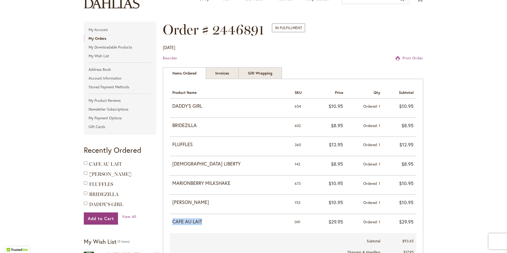
scroll to position [0, 0]
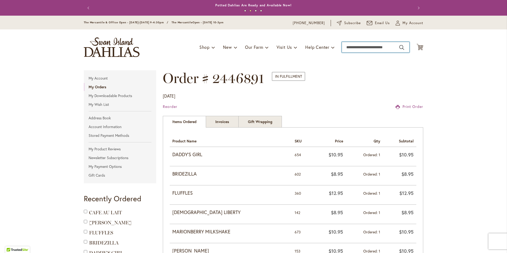
click at [383, 46] on input "Search" at bounding box center [376, 47] width 68 height 11
paste input "**********"
click at [399, 49] on button "Search" at bounding box center [401, 47] width 5 height 8
type input "**********"
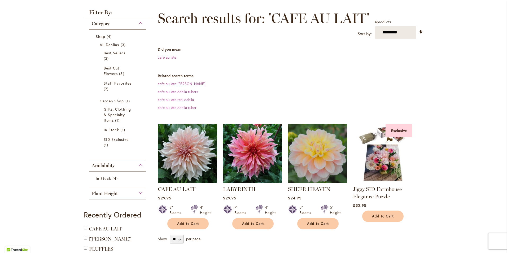
scroll to position [106, 0]
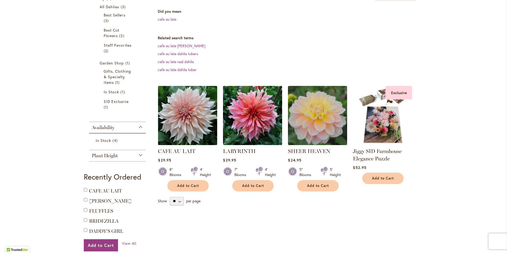
click at [187, 123] on img at bounding box center [188, 115] width 62 height 62
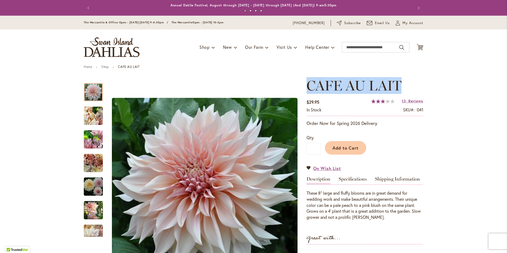
drag, startPoint x: 401, startPoint y: 87, endPoint x: 306, endPoint y: 84, distance: 94.9
click at [306, 84] on h1 "CAFE AU LAIT" at bounding box center [364, 86] width 117 height 16
copy span "CAFE AU LAIT"
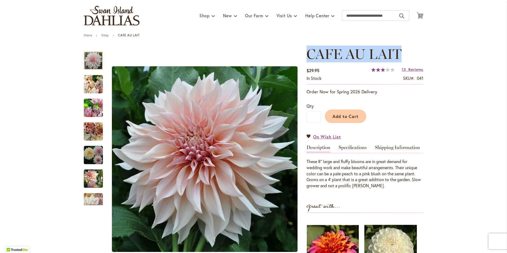
scroll to position [80, 0]
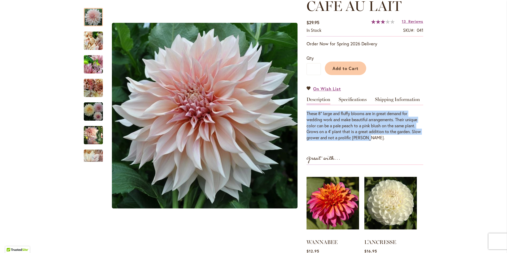
drag, startPoint x: 368, startPoint y: 139, endPoint x: 304, endPoint y: 116, distance: 67.2
click at [306, 116] on div "These 8" large and fluffy blooms are in great demand for wedding work and make …" at bounding box center [364, 126] width 117 height 30
copy div "These 8" large and fluffy blooms are in great demand for wedding work and make …"
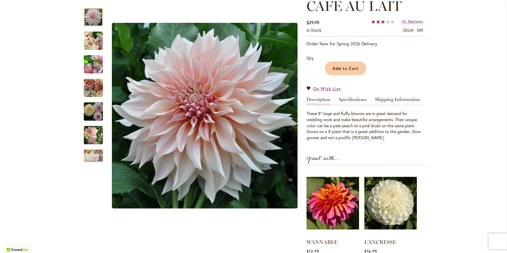
click at [348, 96] on div "CAFE AU LAIT $29.95 In stock SKU 041 Rating: 60 % of 100 13 Reviews Add Your Re…" at bounding box center [364, 147] width 117 height 298
click at [348, 99] on link "Specifications" at bounding box center [352, 101] width 28 height 8
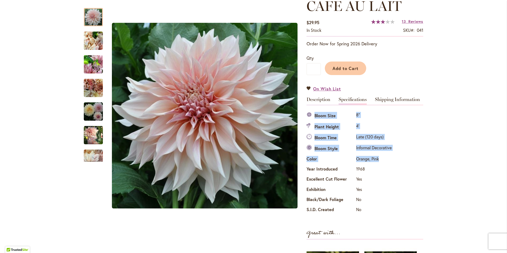
drag, startPoint x: 380, startPoint y: 157, endPoint x: 312, endPoint y: 116, distance: 79.6
click at [312, 116] on tbody "Bloom Size 8" Plant Height 4' Bloom Time Late (120 days) Bloom Style Informal D…" at bounding box center [349, 163] width 86 height 105
copy tbody "Bloom Size 8" Plant Height 4' Bloom Time Late (120 days) Bloom Style Informal D…"
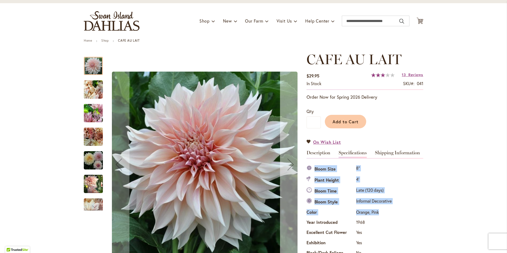
scroll to position [0, 0]
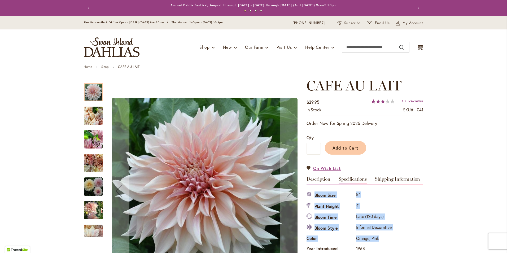
click at [92, 121] on img "Café Au Lait" at bounding box center [93, 115] width 19 height 25
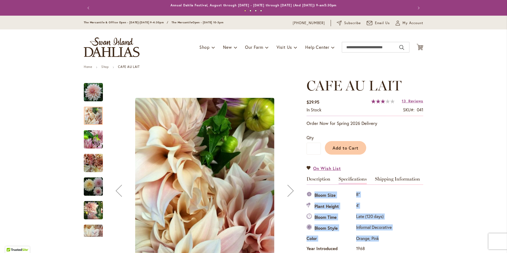
click at [87, 142] on img "Café Au Lait" at bounding box center [93, 139] width 19 height 25
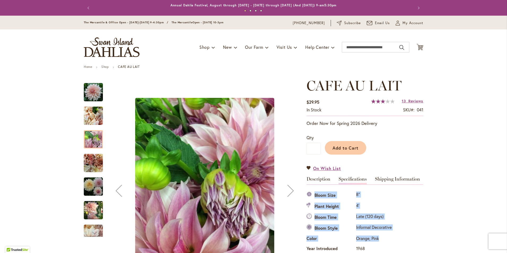
click at [86, 172] on div "Café Au Lait" at bounding box center [96, 184] width 24 height 24
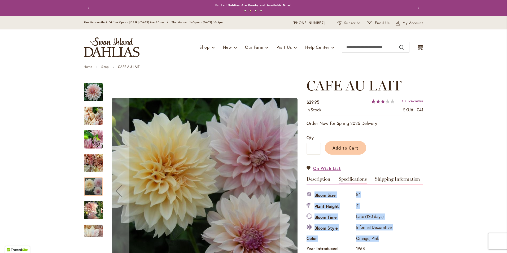
drag, startPoint x: 90, startPoint y: 215, endPoint x: 90, endPoint y: 222, distance: 7.2
click at [89, 215] on img "Café Au Lait" at bounding box center [93, 210] width 19 height 20
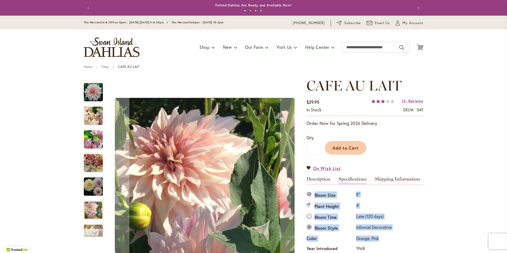
click at [92, 236] on div "Next" at bounding box center [93, 233] width 8 height 8
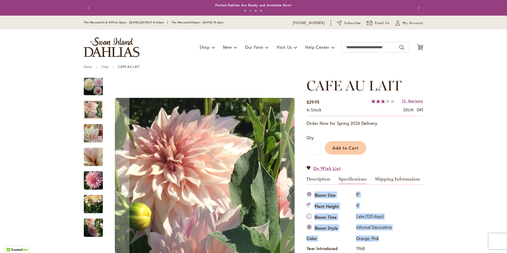
click at [89, 213] on div "Café Au Lait" at bounding box center [93, 225] width 19 height 24
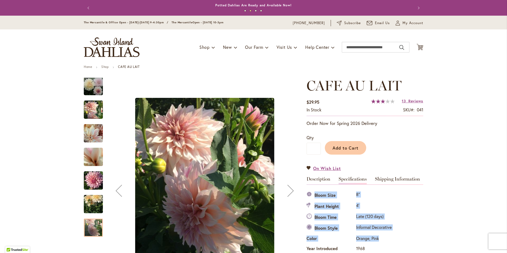
click at [87, 228] on div at bounding box center [93, 227] width 19 height 18
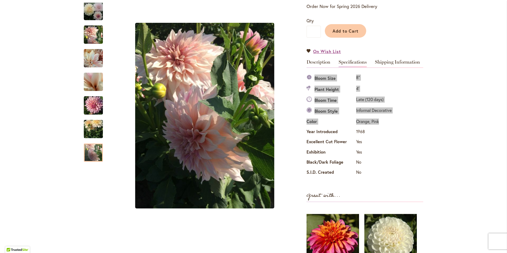
scroll to position [159, 0]
